Goal: Transaction & Acquisition: Purchase product/service

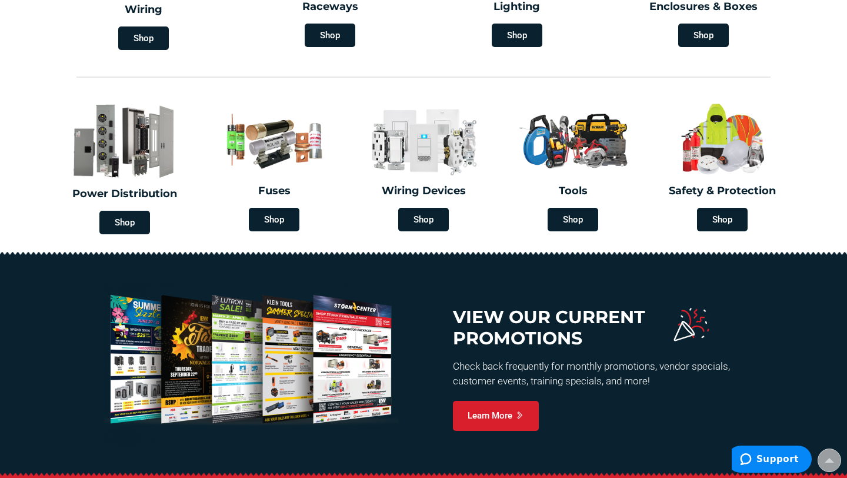
scroll to position [411, 0]
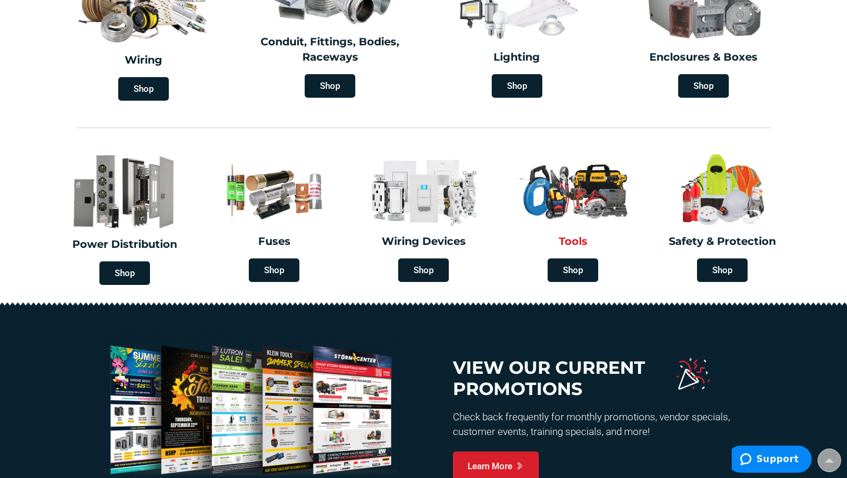
click at [570, 213] on img at bounding box center [573, 190] width 132 height 77
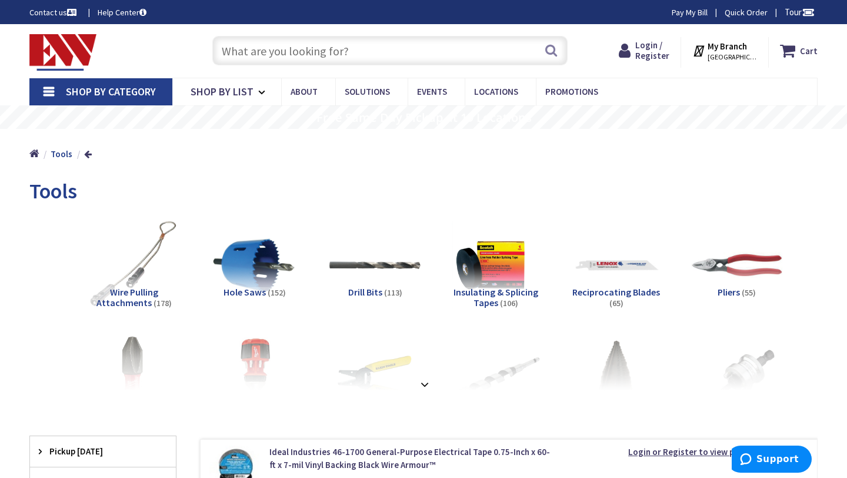
click at [158, 295] on span "Wire Pulling Attachments" at bounding box center [127, 297] width 62 height 22
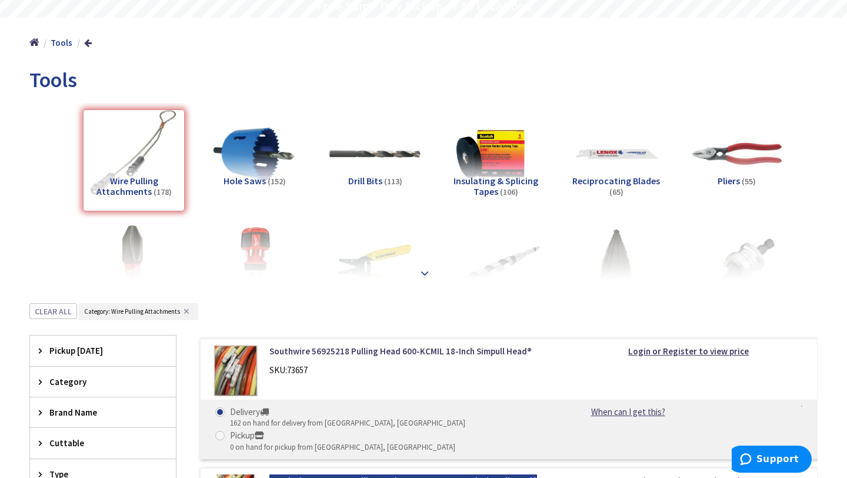
scroll to position [205, 0]
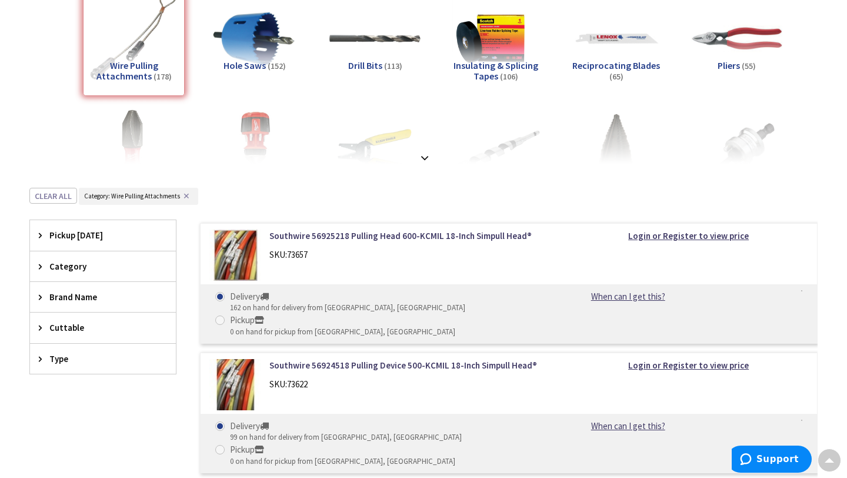
scroll to position [225, 0]
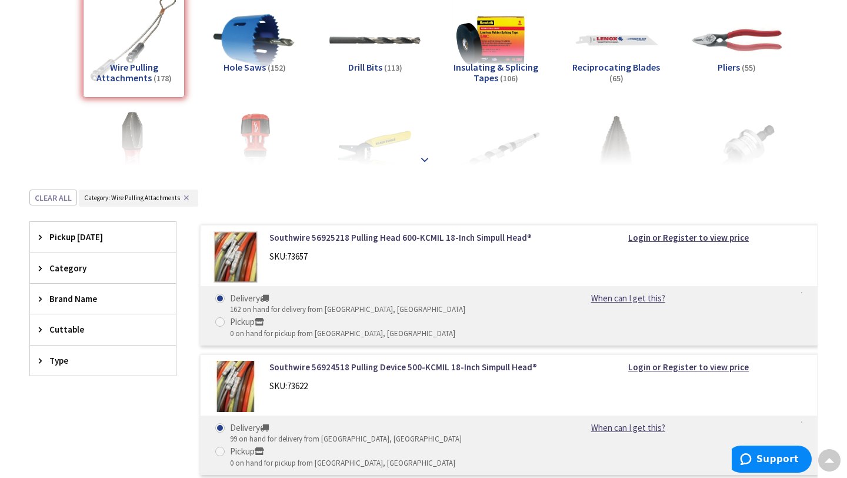
click at [424, 157] on strong at bounding box center [425, 154] width 14 height 13
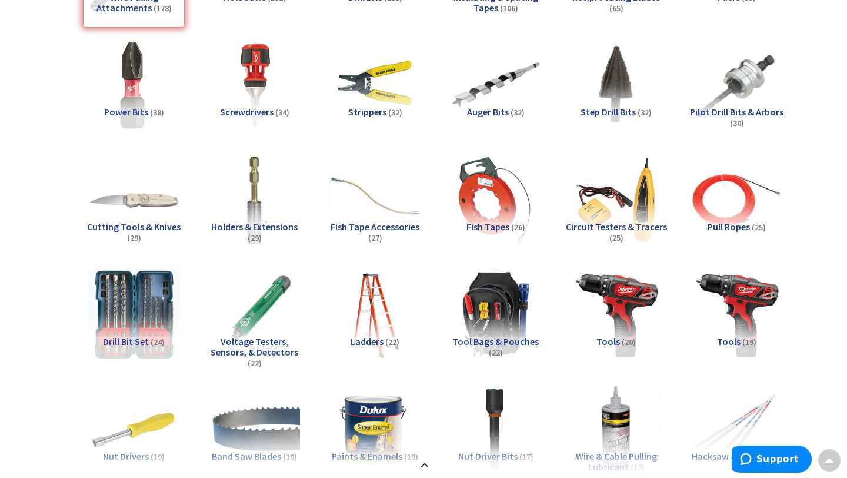
scroll to position [299, 0]
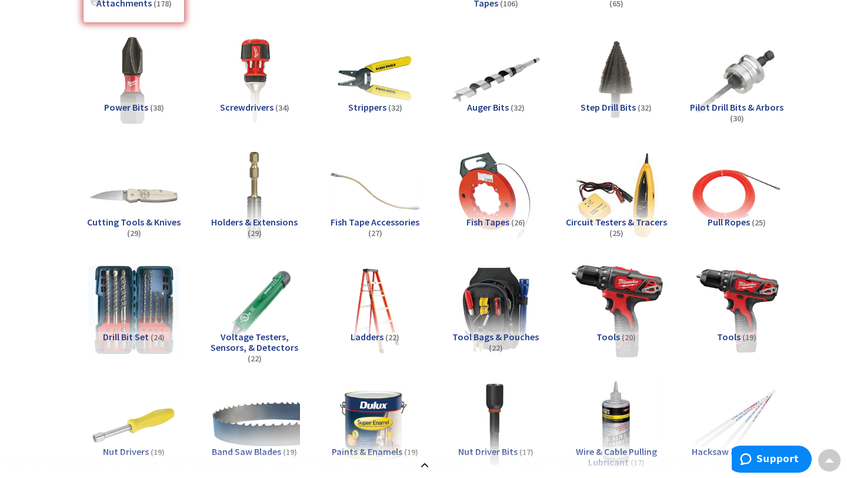
click at [612, 329] on img at bounding box center [616, 309] width 101 height 101
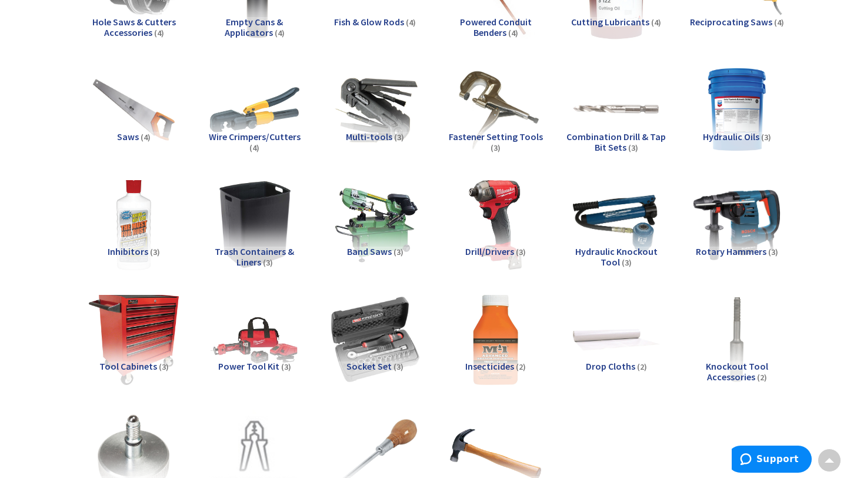
scroll to position [1624, 0]
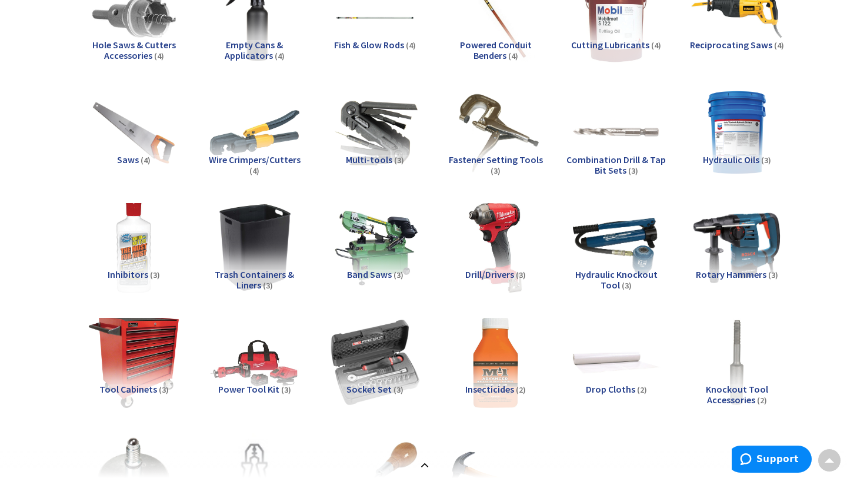
click at [505, 272] on span "Drill/Drivers" at bounding box center [489, 274] width 49 height 12
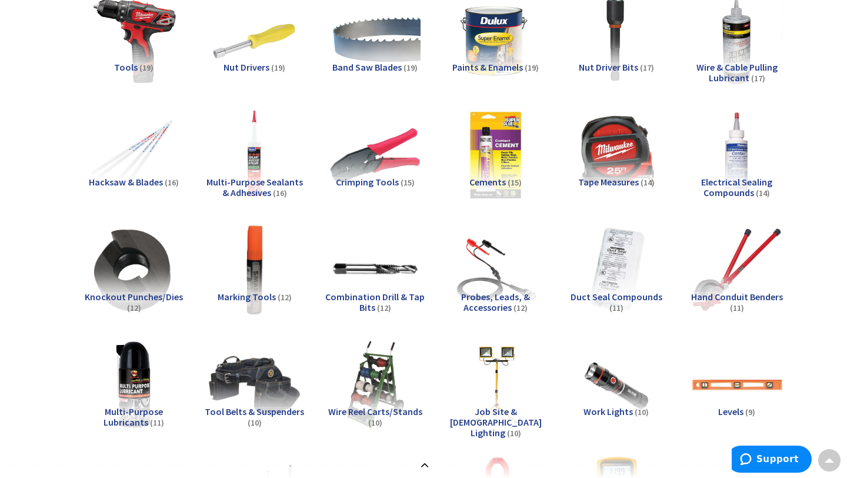
scroll to position [0, 0]
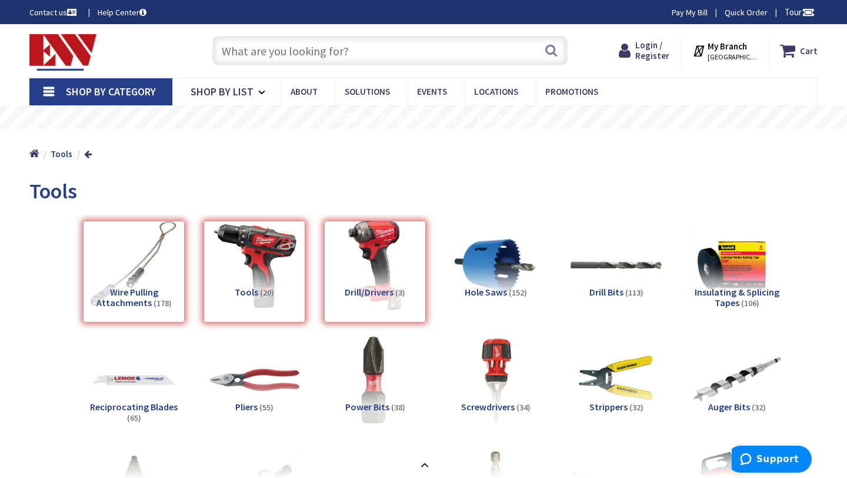
click at [388, 252] on div "Drill/Drivers (3)" at bounding box center [375, 272] width 102 height 102
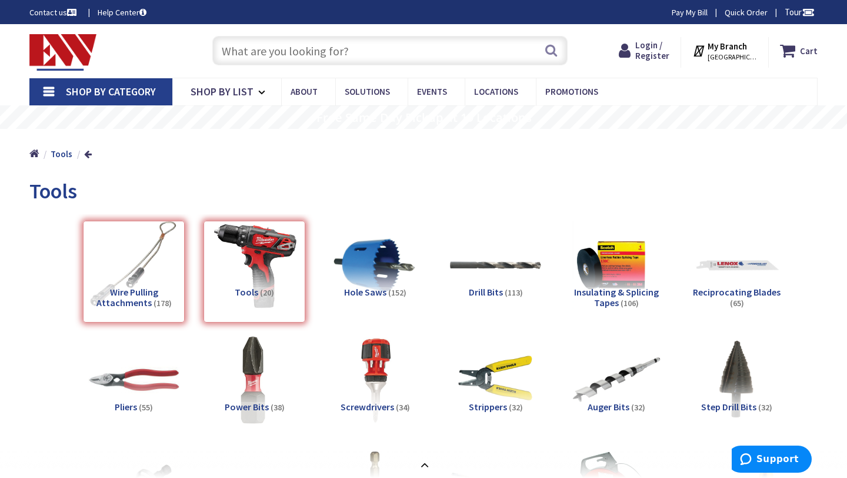
click at [213, 271] on div "Tools (20)" at bounding box center [255, 272] width 102 height 102
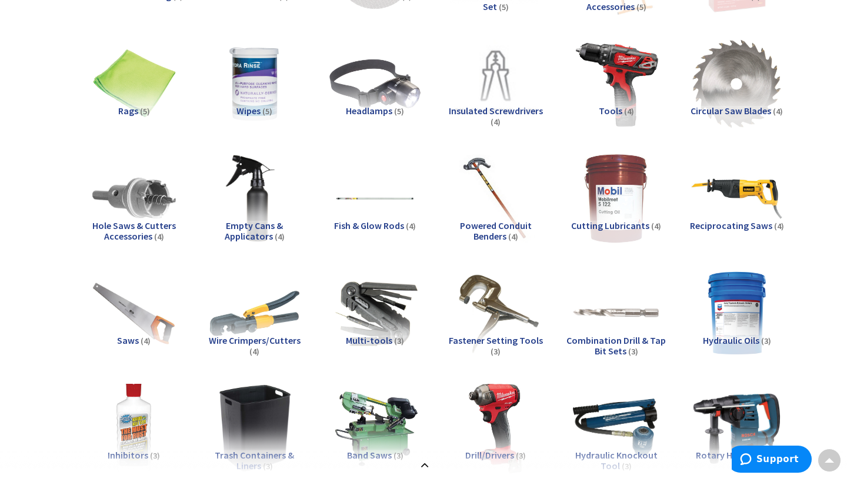
scroll to position [1414, 0]
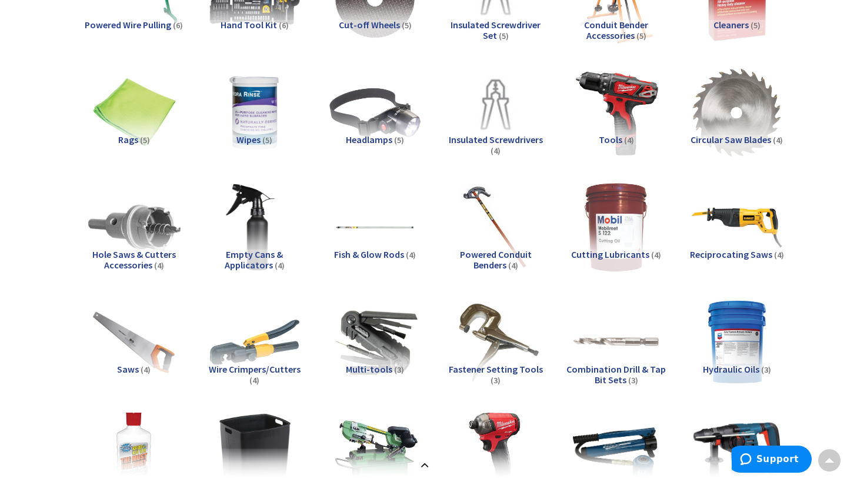
click at [154, 210] on img at bounding box center [134, 227] width 101 height 101
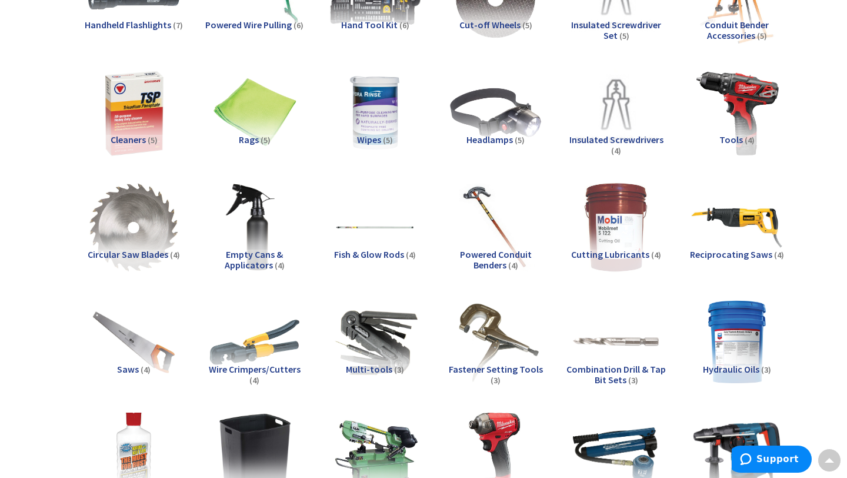
scroll to position [2194, 0]
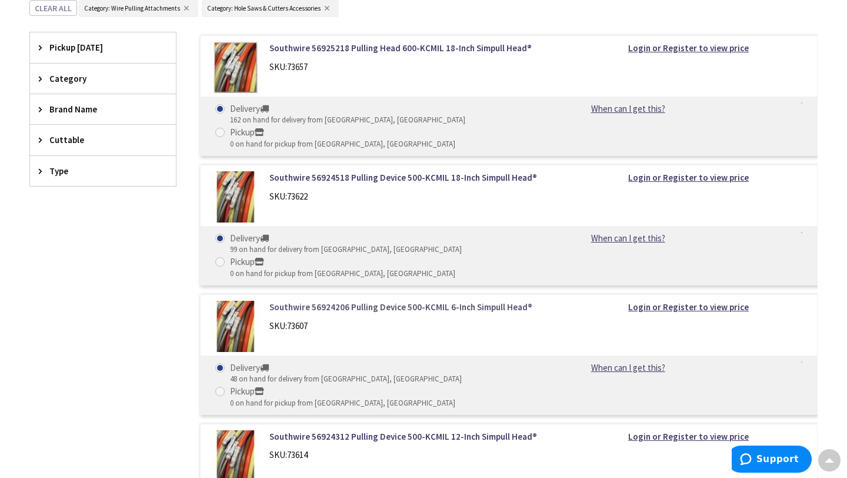
click at [306, 301] on link "Southwire 56924206 Pulling Device 500-KCMIL 6-Inch Simpull Head®" at bounding box center [410, 307] width 282 height 12
